Goal: Communication & Community: Share content

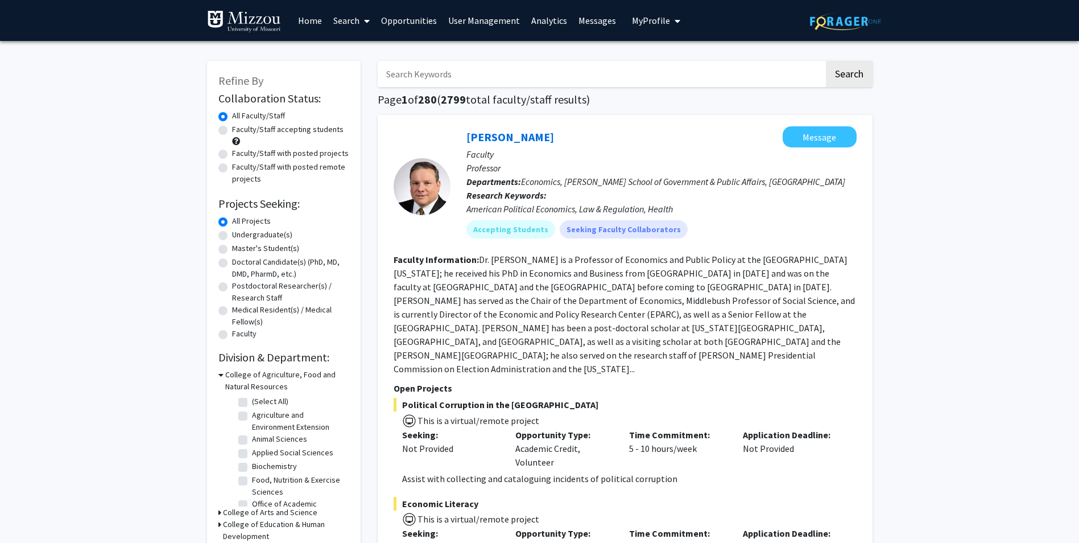
click at [303, 18] on link "Home" at bounding box center [309, 21] width 35 height 40
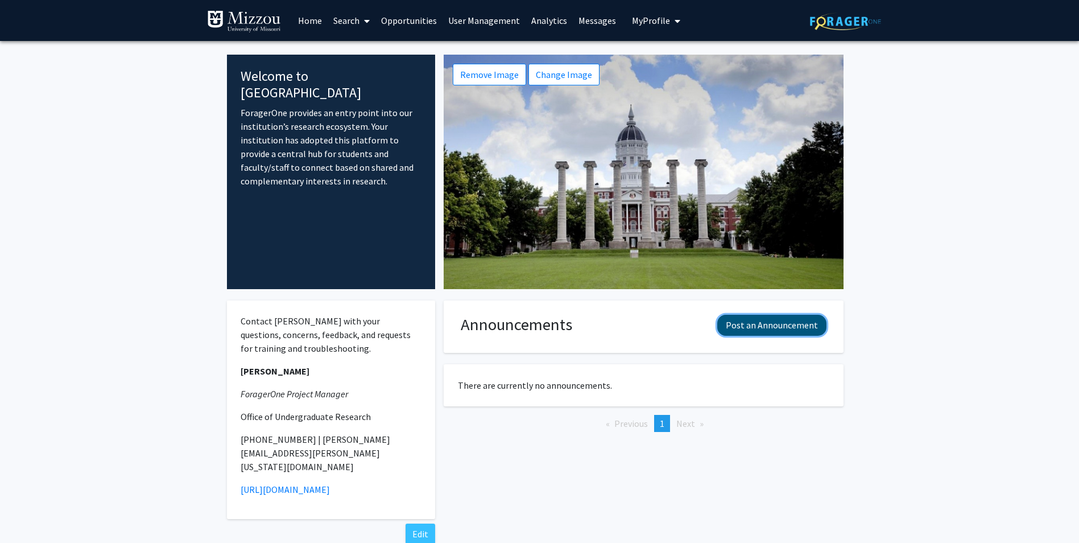
click at [795, 328] on button "Post an Announcement" at bounding box center [771, 325] width 109 height 21
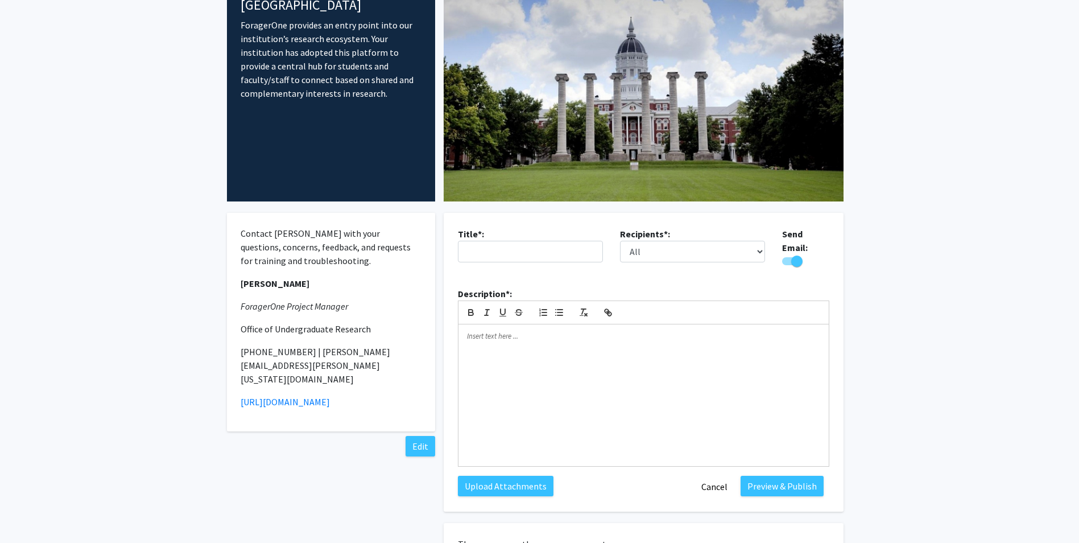
scroll to position [86, 0]
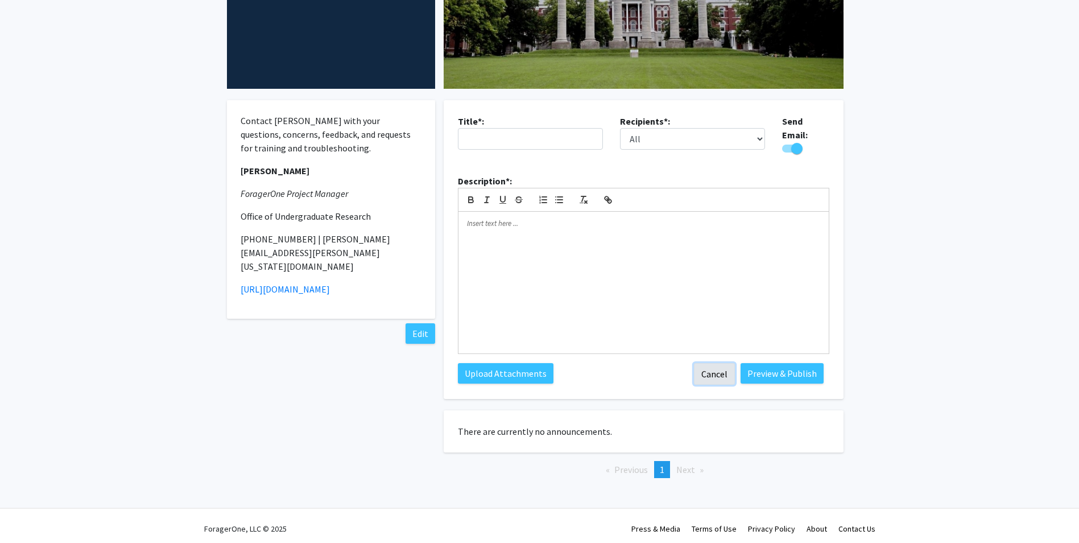
click at [719, 371] on button "Cancel" at bounding box center [714, 374] width 41 height 22
